Goal: Information Seeking & Learning: Learn about a topic

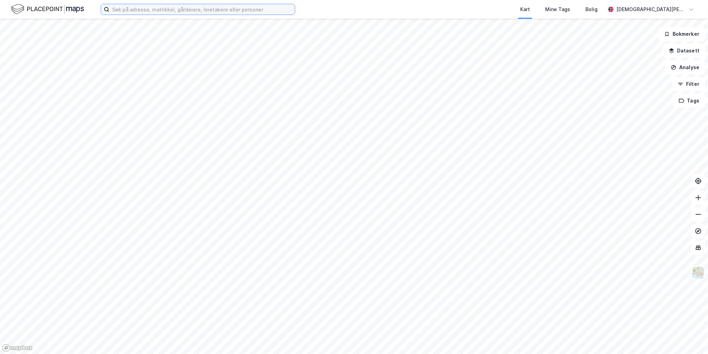
click at [145, 11] on input at bounding box center [201, 9] width 185 height 10
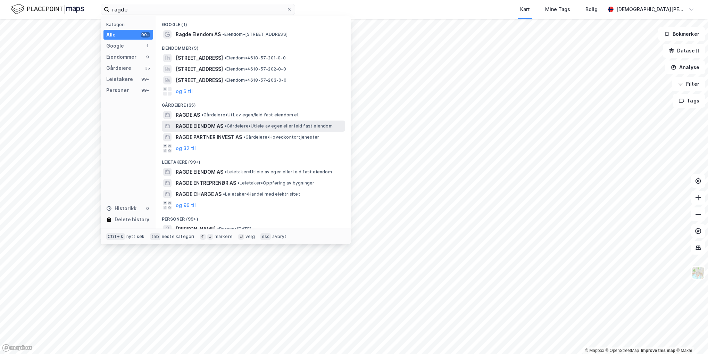
click at [227, 125] on span "•" at bounding box center [226, 125] width 2 height 5
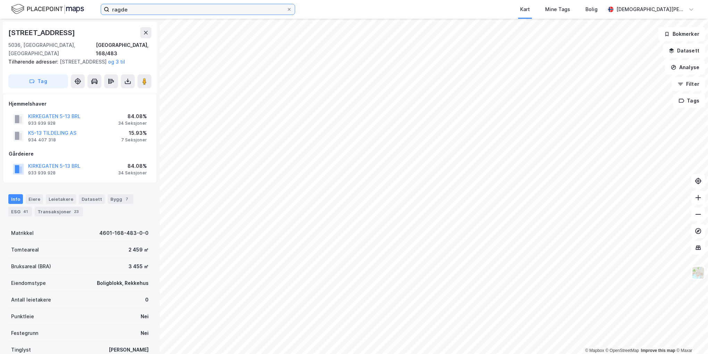
click at [136, 8] on input "ragde" at bounding box center [197, 9] width 177 height 10
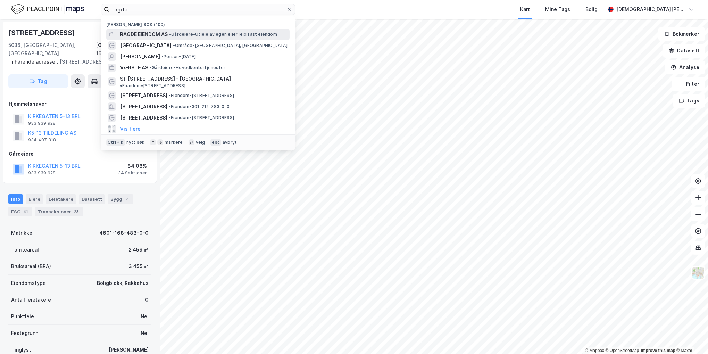
click at [153, 34] on span "RAGDE EIENDOM AS" at bounding box center [144, 34] width 48 height 8
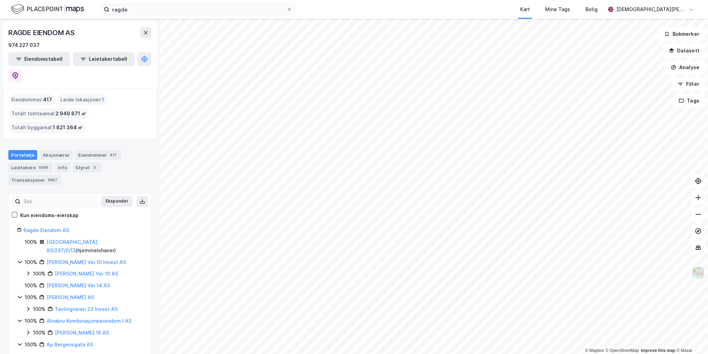
click at [222, 1] on div "ragde Kart Mine Tags Bolig [PERSON_NAME] © Mapbox © OpenStreetMap Improve this …" at bounding box center [354, 177] width 708 height 354
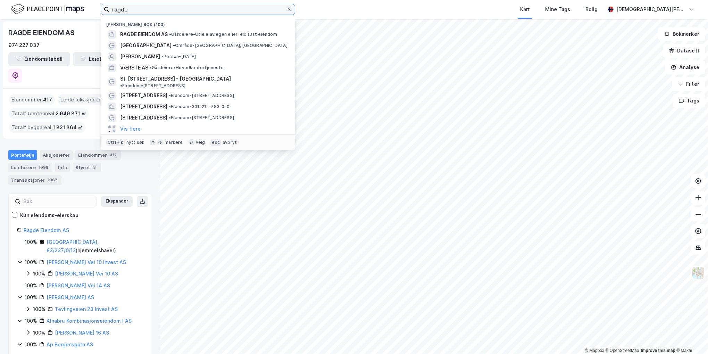
drag, startPoint x: 161, startPoint y: 1, endPoint x: 96, endPoint y: 0, distance: 65.0
click at [96, 0] on div "ragde Nylige søk (100) RAGDE EIENDOM AS • Gårdeiere • Utleie av egen eller leid…" at bounding box center [354, 9] width 708 height 19
paste input "Alleen 21 AS"
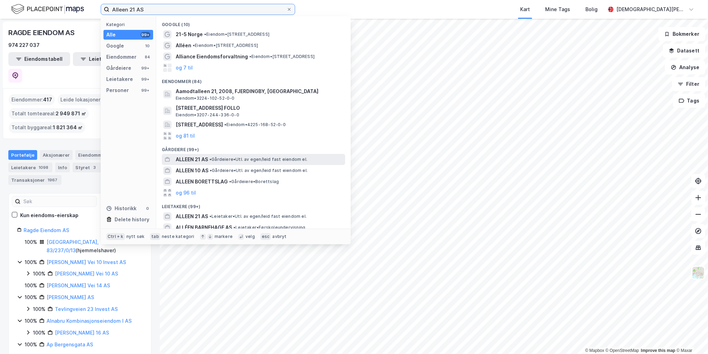
type input "Alleen 21 AS"
click at [222, 157] on span "• Gårdeiere • Utl. av egen/leid fast eiendom el." at bounding box center [258, 160] width 98 height 6
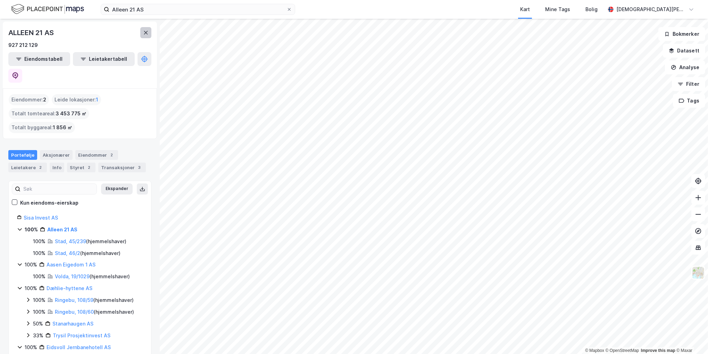
click at [149, 35] on button at bounding box center [145, 32] width 11 height 11
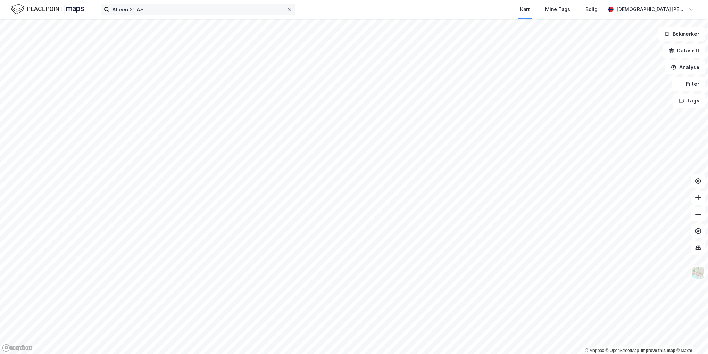
click at [291, 8] on icon at bounding box center [289, 9] width 4 height 4
click at [287, 8] on input "Alleen 21 AS" at bounding box center [197, 9] width 177 height 10
click at [82, 9] on img at bounding box center [47, 9] width 73 height 12
click at [418, 0] on html "Kart Mine Tags Bolig [PERSON_NAME] © Mapbox © OpenStreetMap Improve this map © …" at bounding box center [354, 177] width 708 height 354
click at [172, 11] on input at bounding box center [201, 9] width 185 height 10
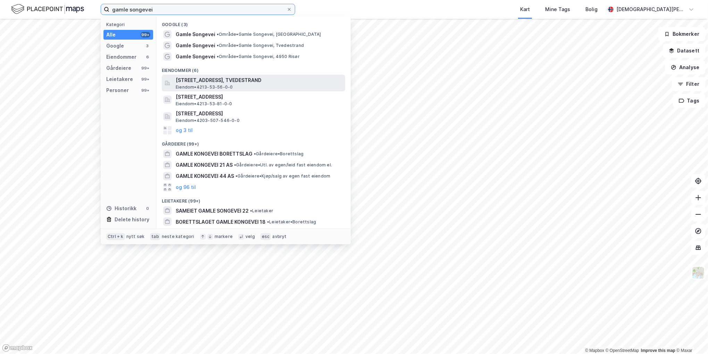
type input "gamle songevei"
click at [219, 80] on span "[STREET_ADDRESS], TVEDESTRAND" at bounding box center [259, 80] width 167 height 8
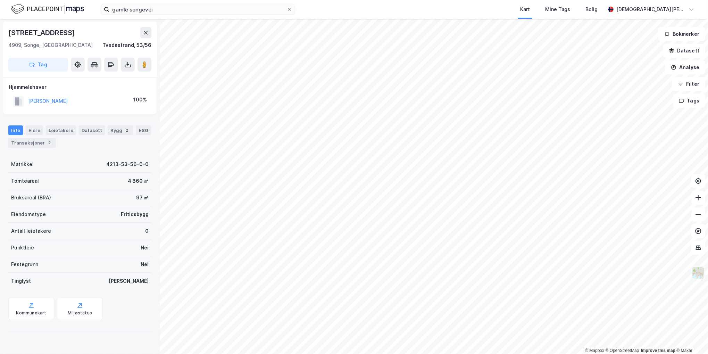
click at [701, 277] on img at bounding box center [698, 272] width 13 height 13
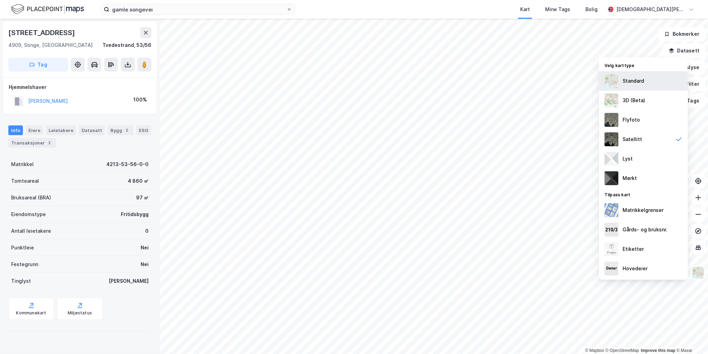
click at [644, 81] on div "Standard" at bounding box center [643, 80] width 89 height 19
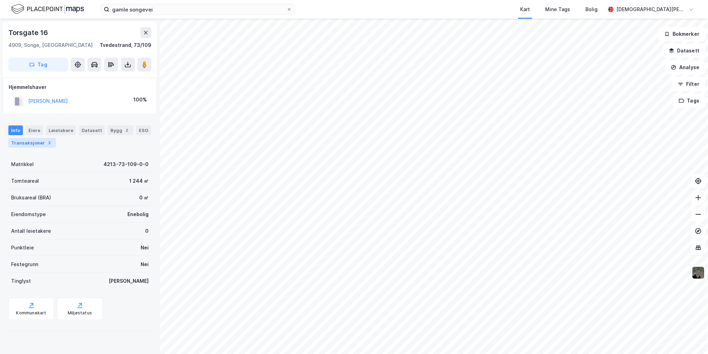
click at [43, 142] on div "Transaksjoner 2" at bounding box center [32, 143] width 48 height 10
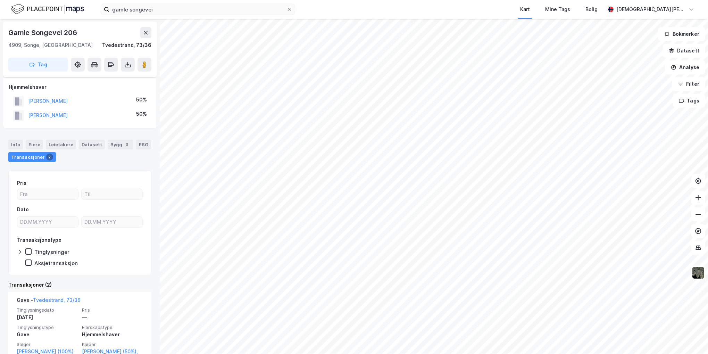
scroll to position [104, 0]
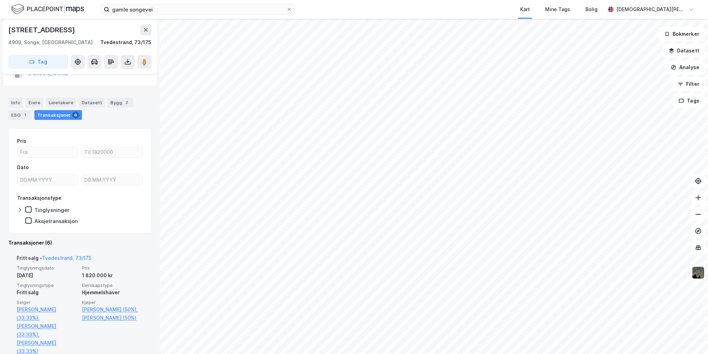
scroll to position [35, 0]
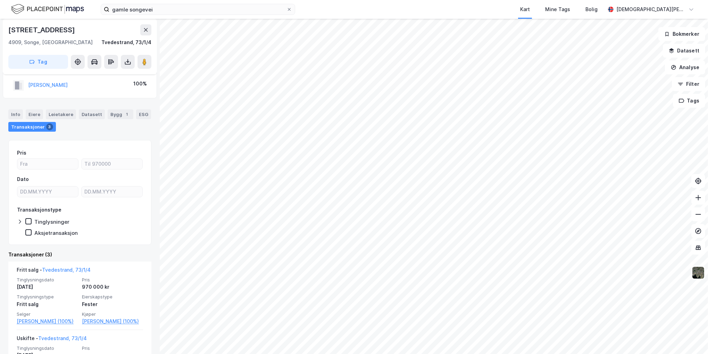
scroll to position [69, 0]
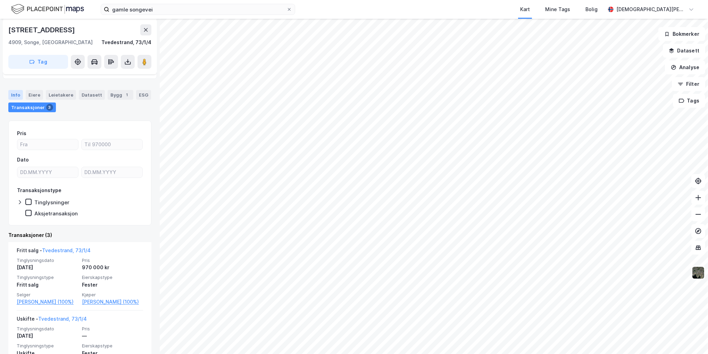
click at [13, 91] on div "Info" at bounding box center [15, 95] width 15 height 10
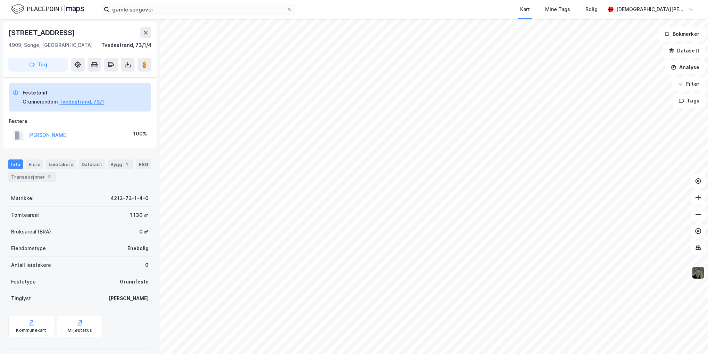
scroll to position [5, 0]
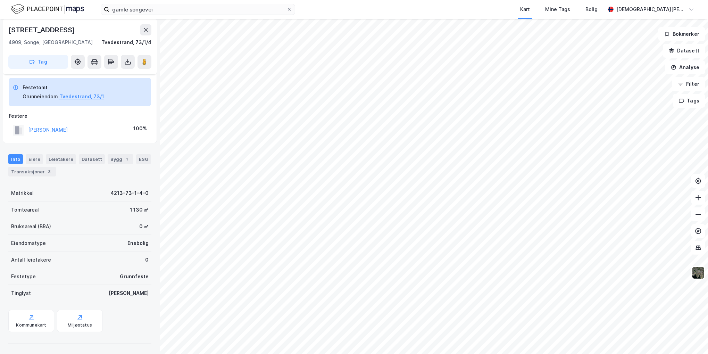
scroll to position [5, 0]
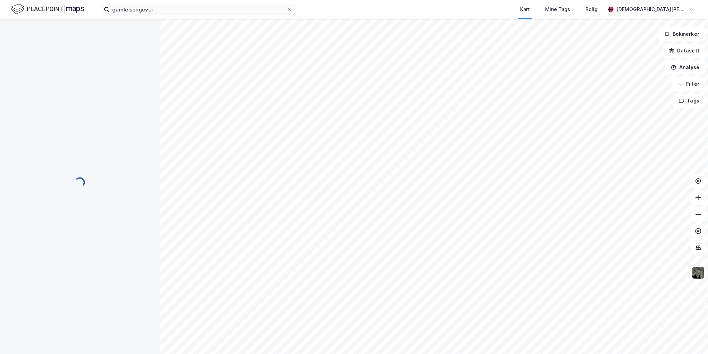
scroll to position [5, 0]
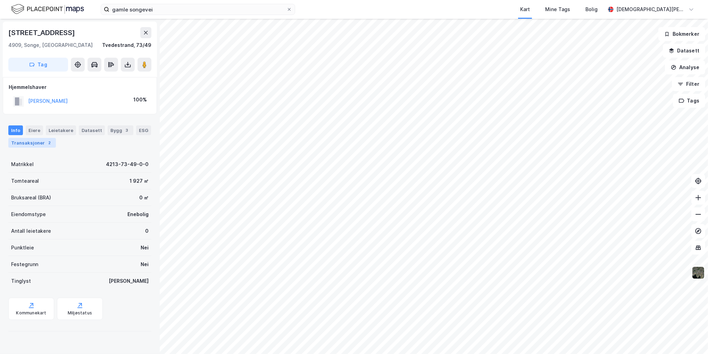
click at [44, 146] on div "Transaksjoner 2" at bounding box center [32, 143] width 48 height 10
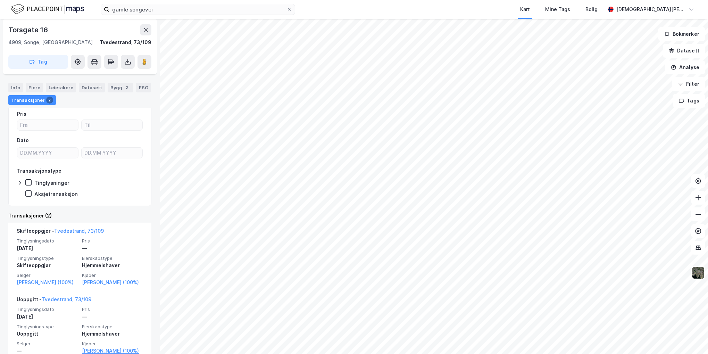
scroll to position [35, 0]
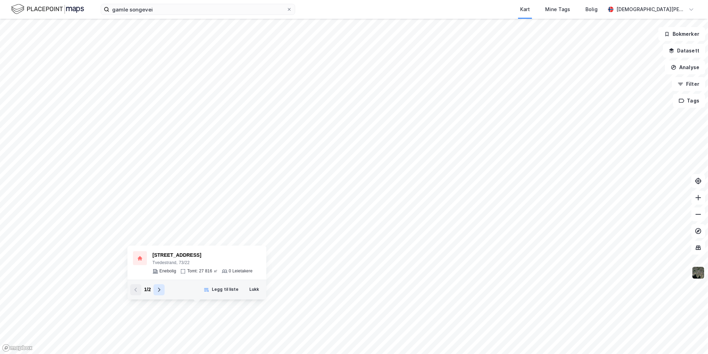
click at [161, 289] on icon at bounding box center [159, 290] width 6 height 6
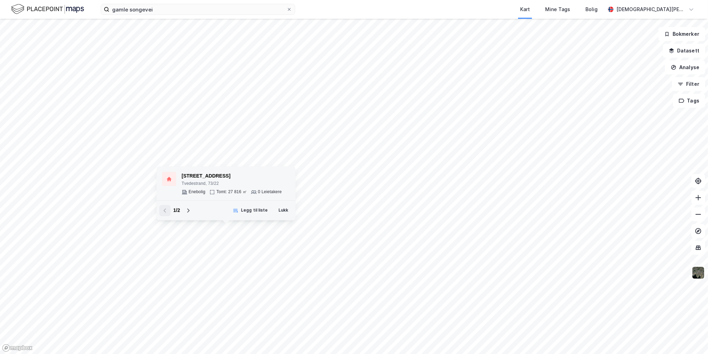
click at [214, 175] on div "[STREET_ADDRESS]" at bounding box center [232, 176] width 100 height 8
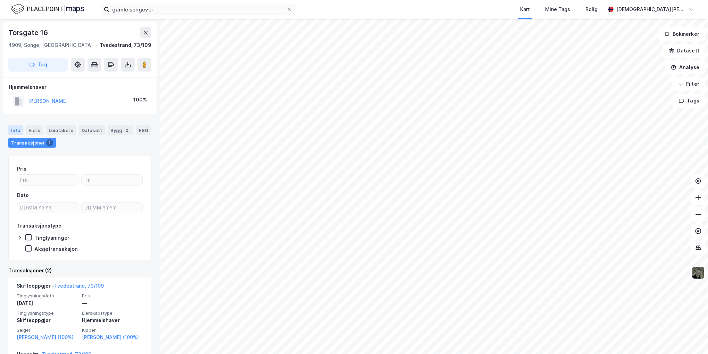
click at [15, 131] on div "Info" at bounding box center [15, 130] width 15 height 10
